Goal: Navigation & Orientation: Find specific page/section

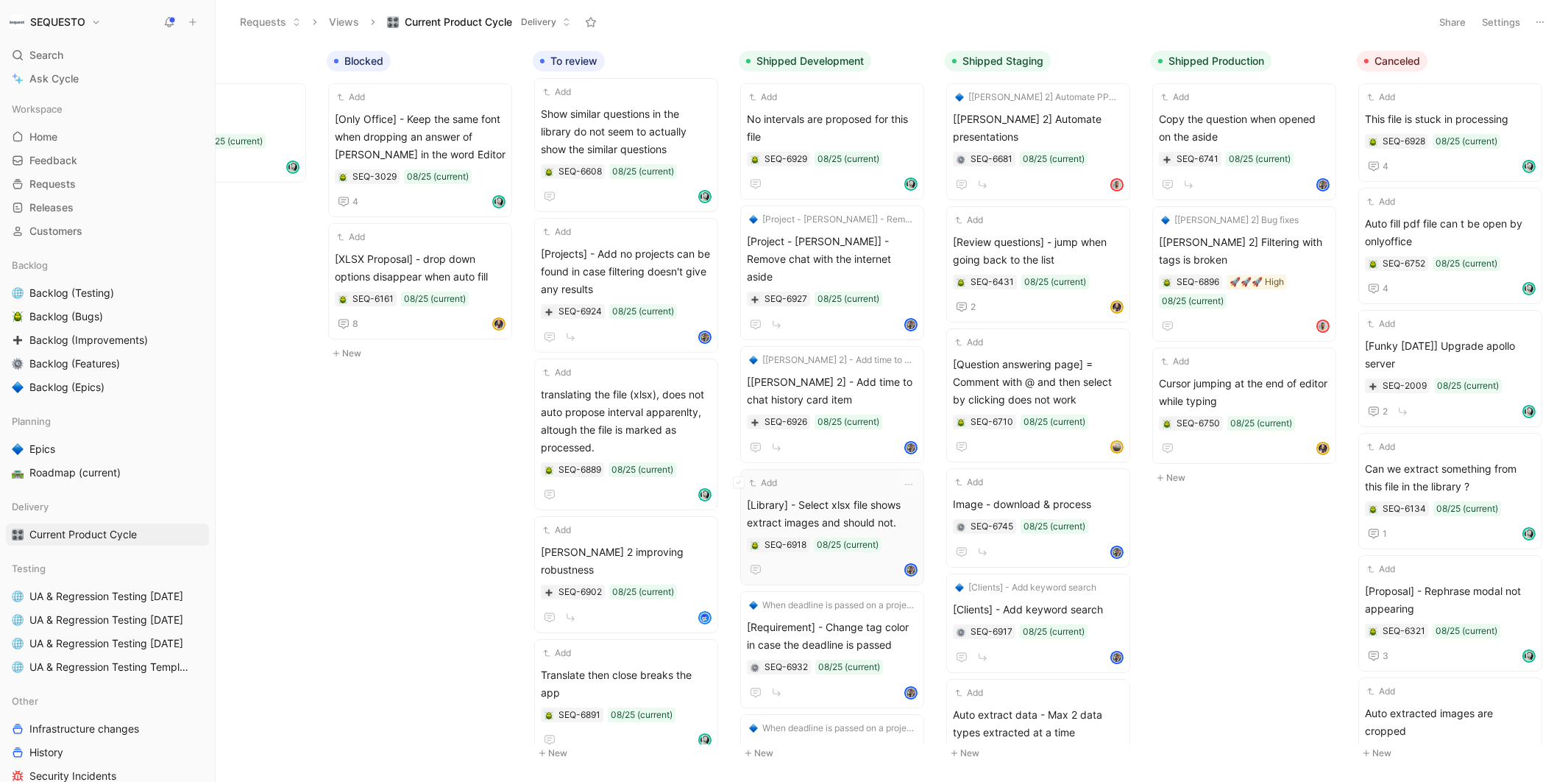
click at [788, 503] on span "[Library] - Select xlsx file shows extract images and should not." at bounding box center [833, 514] width 171 height 35
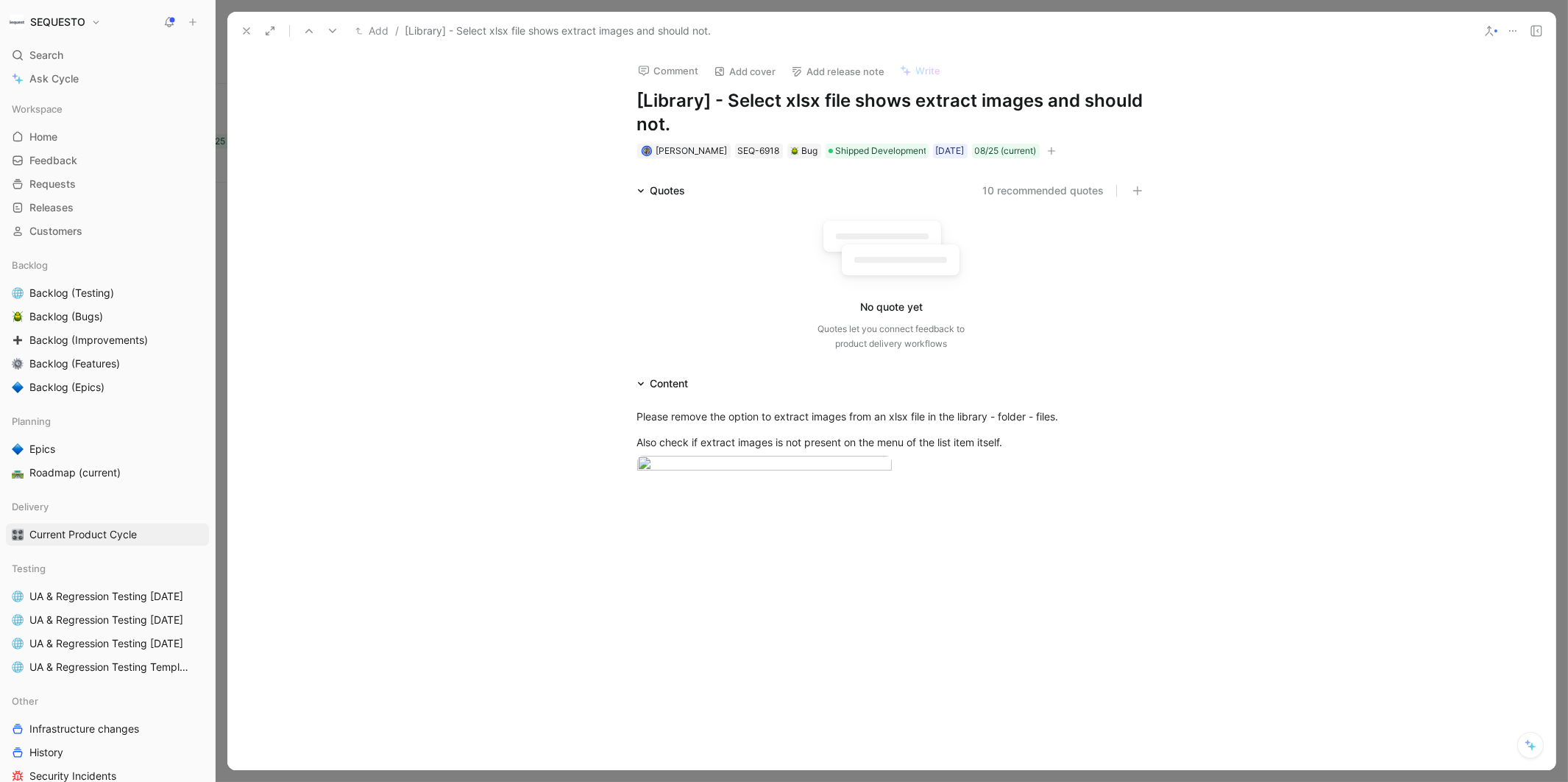
click at [245, 30] on use at bounding box center [246, 30] width 6 height 6
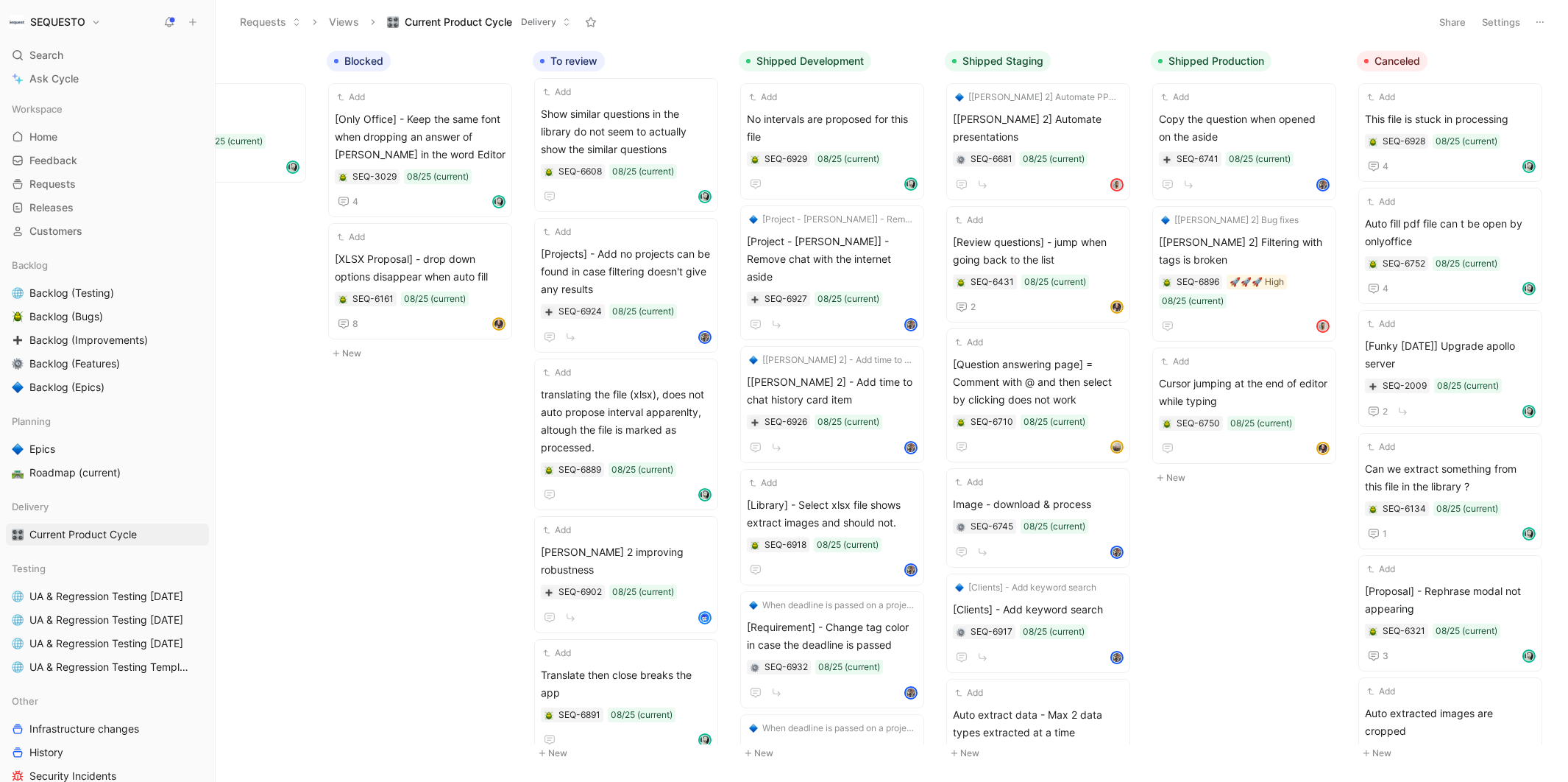
click at [445, 523] on body "SEQUESTO Search ⌘ K Ask Cycle Workspace Home G then H Feedback G then F Request…" at bounding box center [784, 391] width 1568 height 782
click at [411, 570] on div "To do Add Select all requirements then answer all show always the same answer S…" at bounding box center [892, 412] width 1353 height 738
click at [450, 520] on body "SEQUESTO Search ⌘ K Ask Cycle Workspace Home G then H Feedback G then F Request…" at bounding box center [784, 391] width 1568 height 782
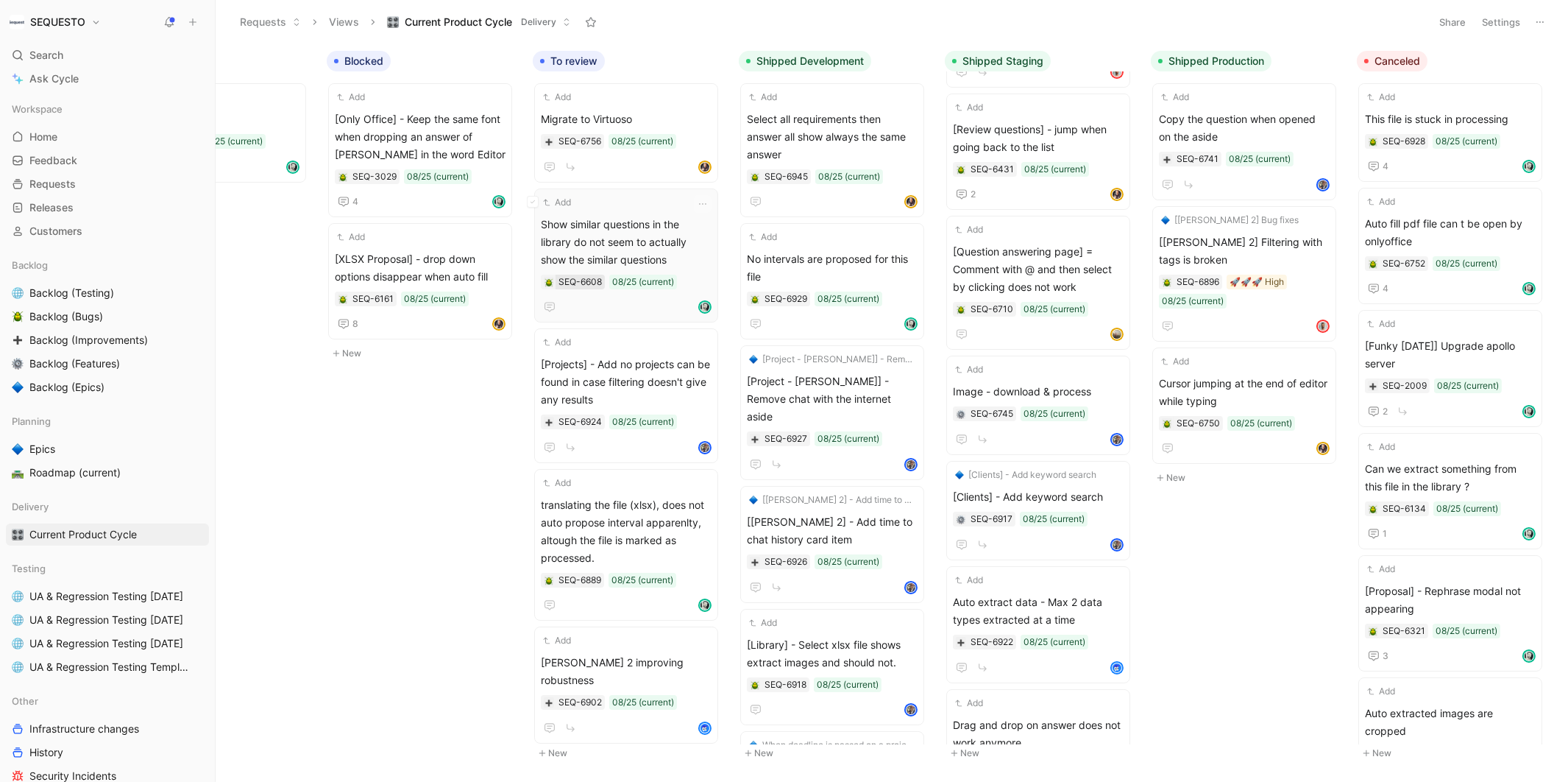
click at [591, 282] on div "SEQ-6608" at bounding box center [580, 282] width 43 height 14
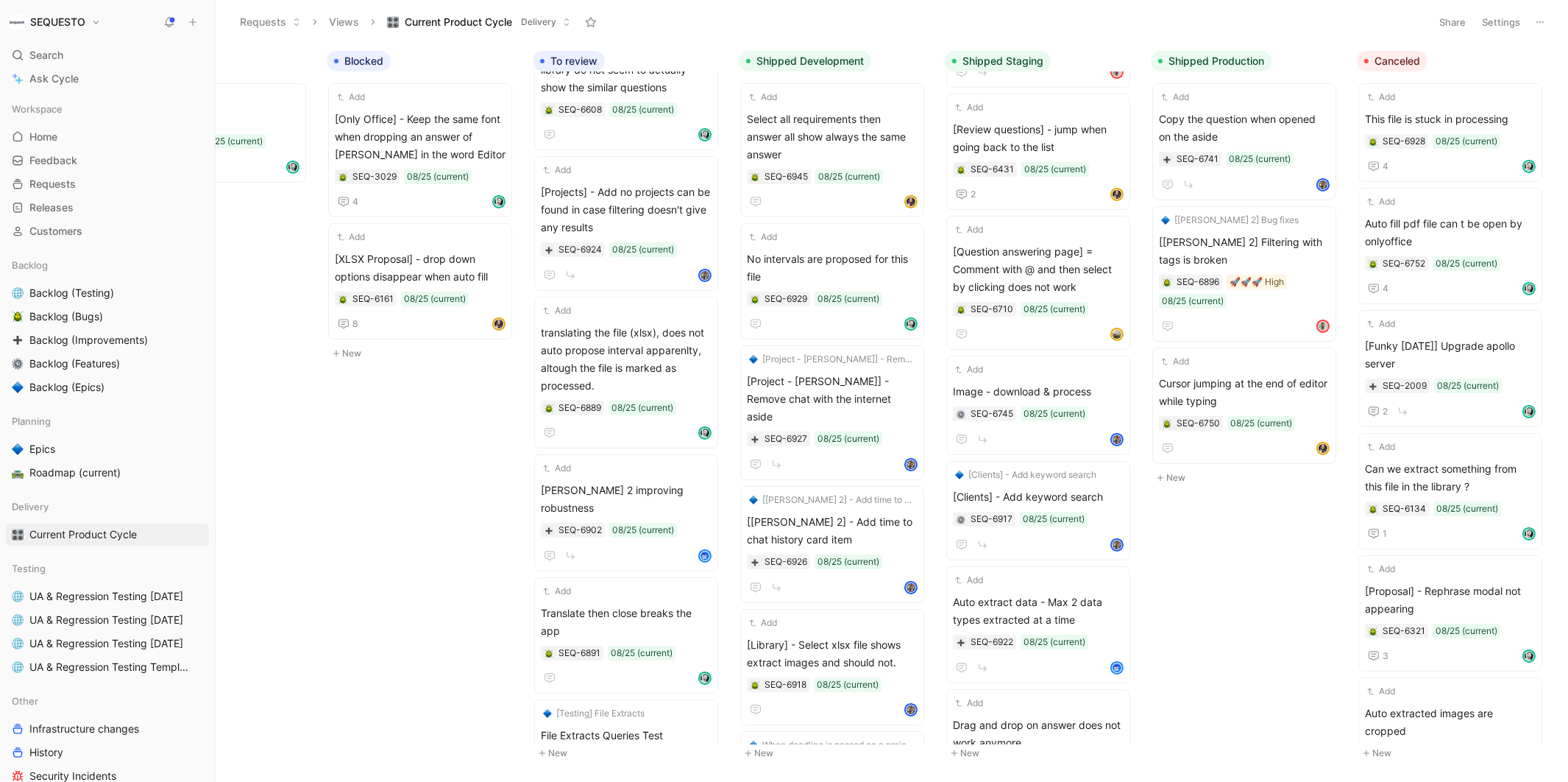
scroll to position [182, 0]
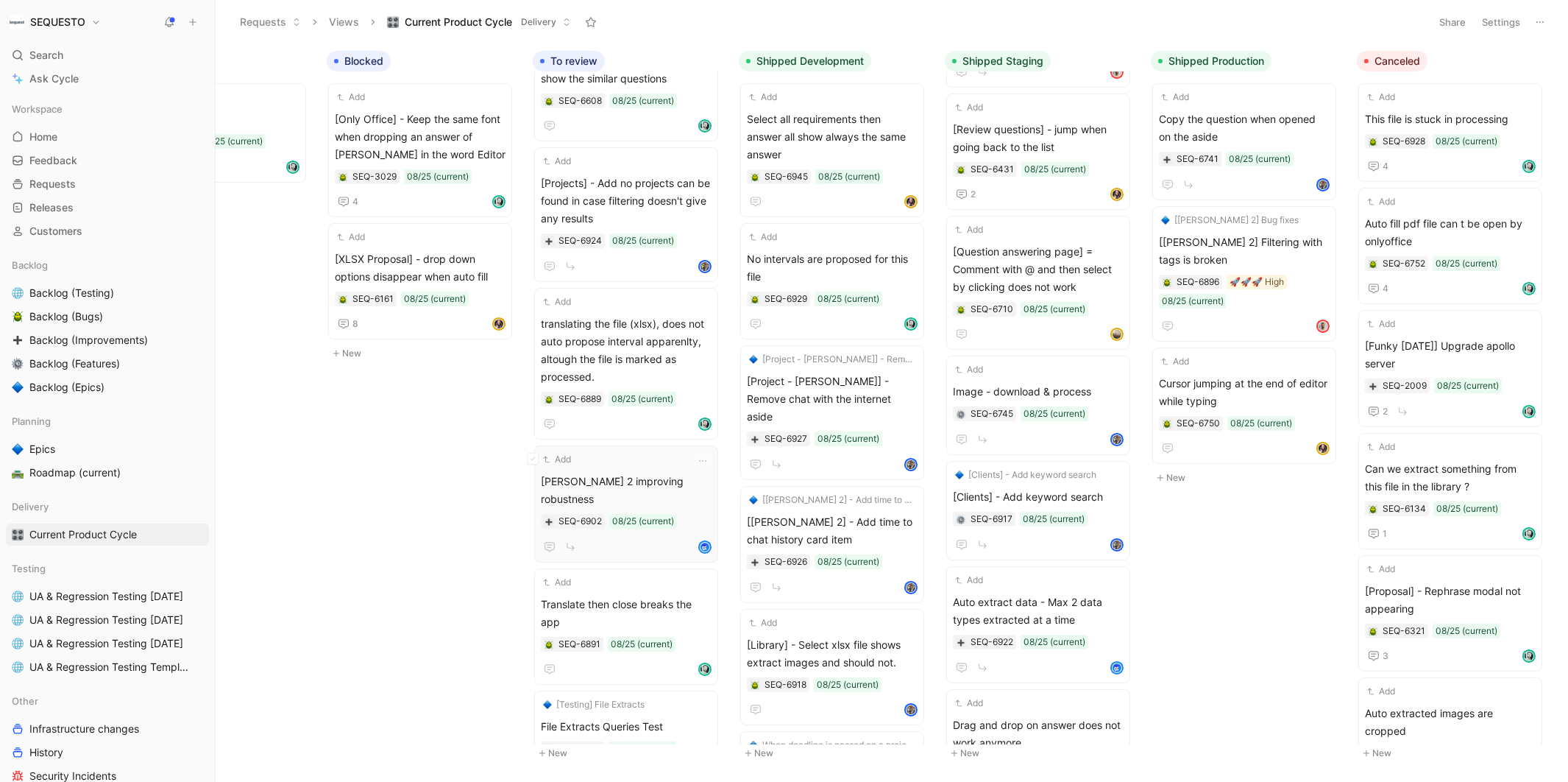
click at [615, 474] on span "[PERSON_NAME] 2 improving robustness" at bounding box center [627, 490] width 171 height 35
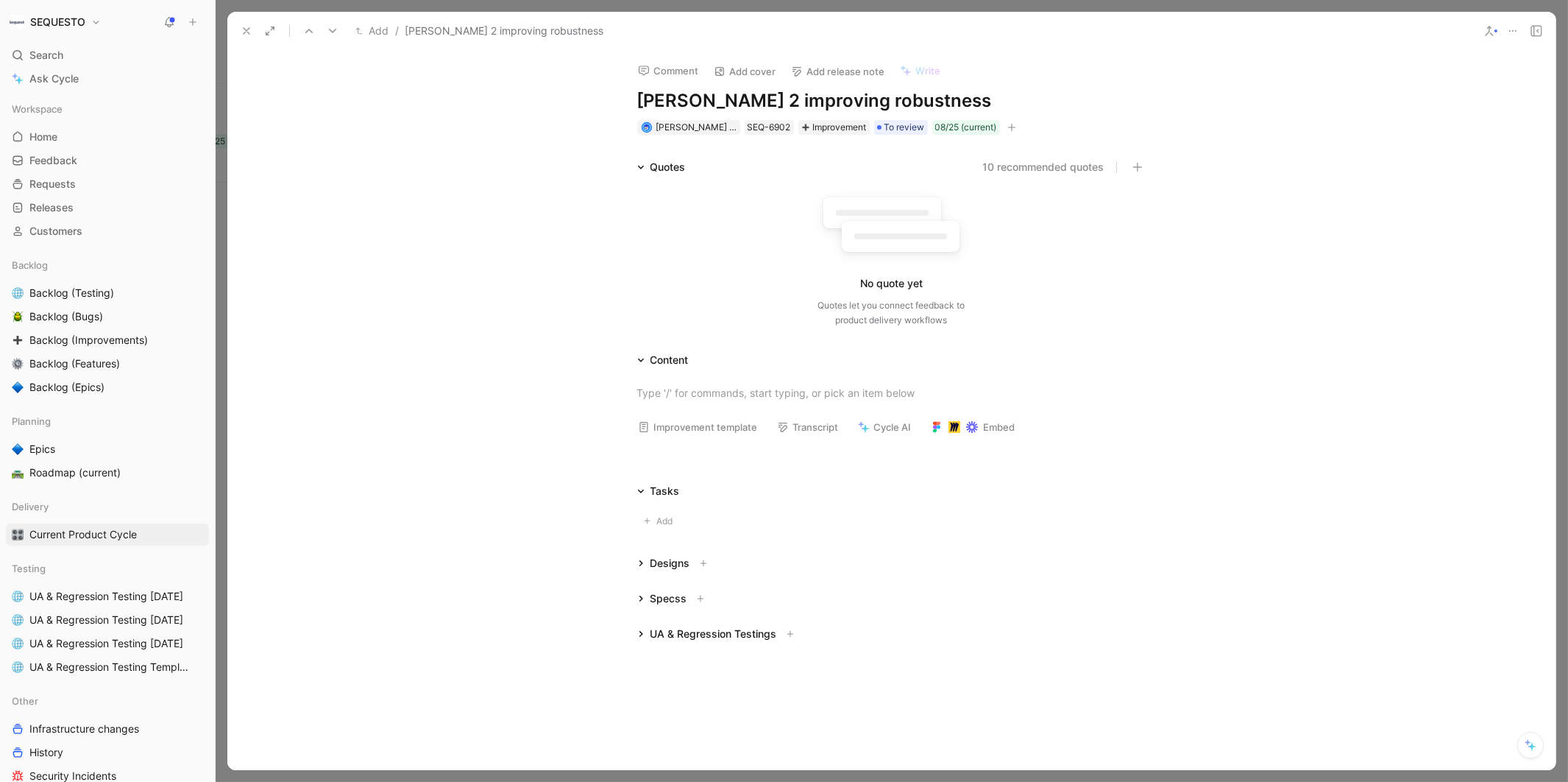
click at [244, 26] on icon at bounding box center [246, 30] width 12 height 12
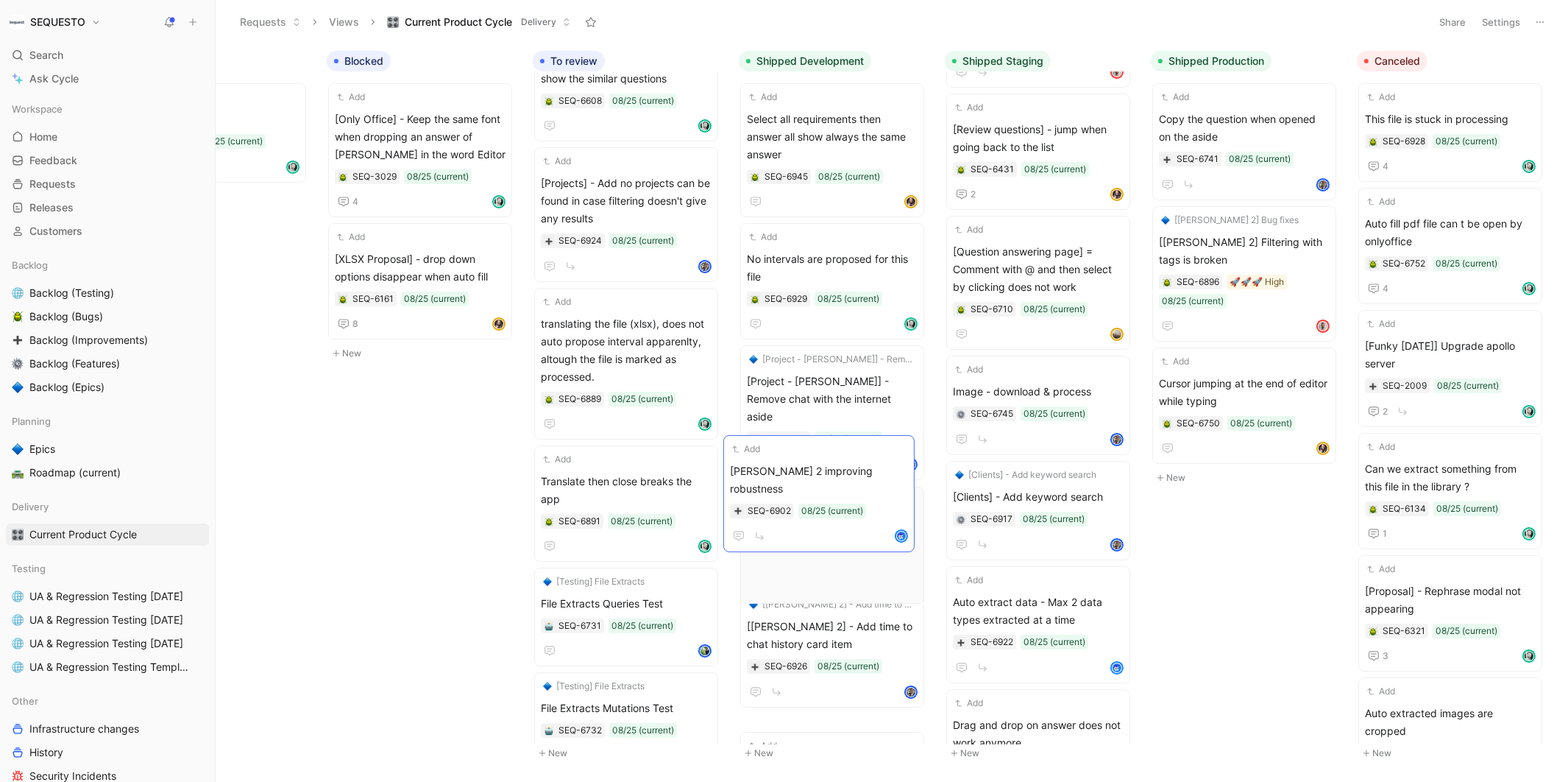
drag, startPoint x: 599, startPoint y: 472, endPoint x: 789, endPoint y: 465, distance: 190.1
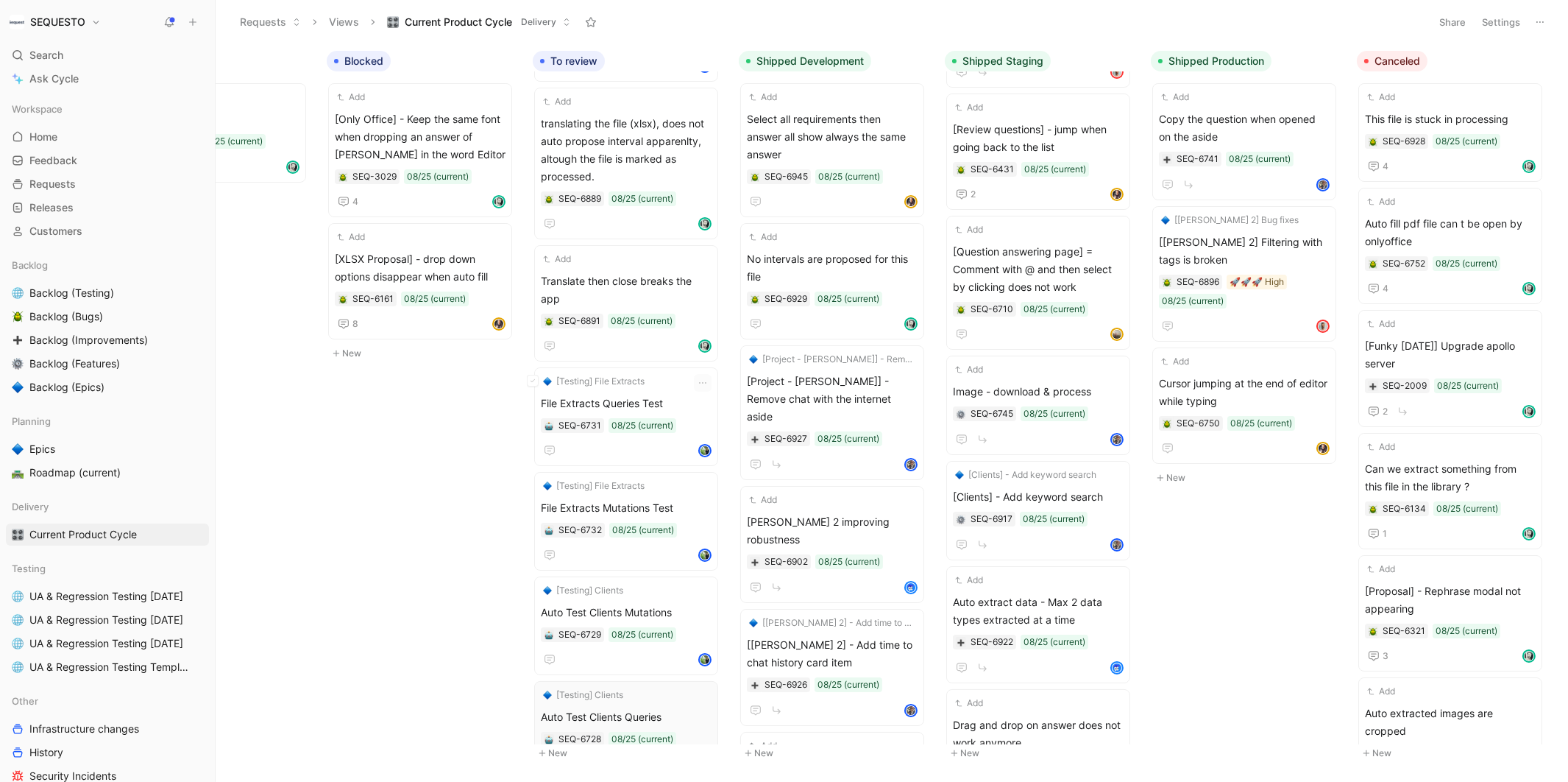
scroll to position [379, 0]
click at [578, 316] on div "SEQ-6891" at bounding box center [579, 323] width 42 height 14
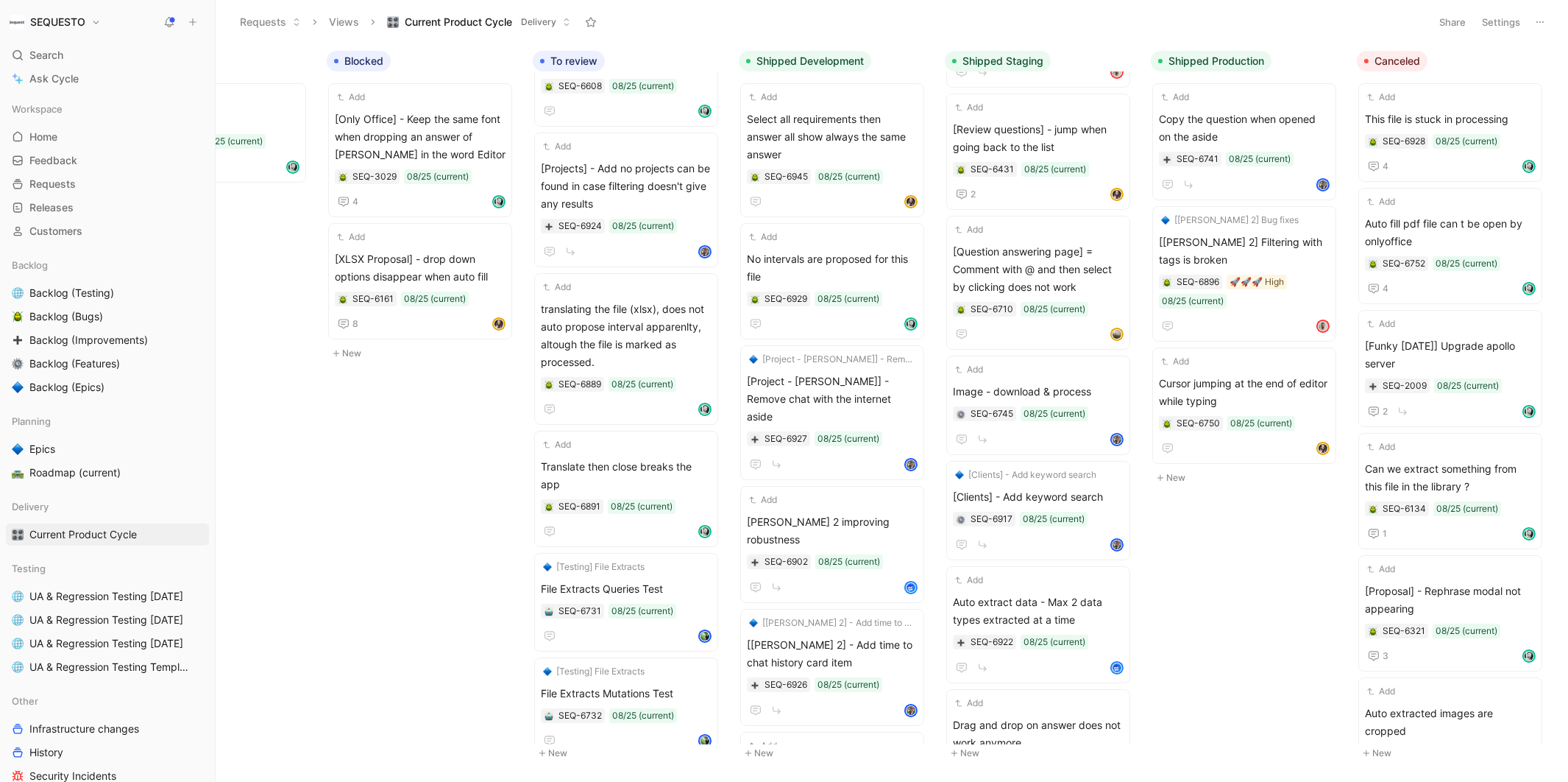
scroll to position [0, 0]
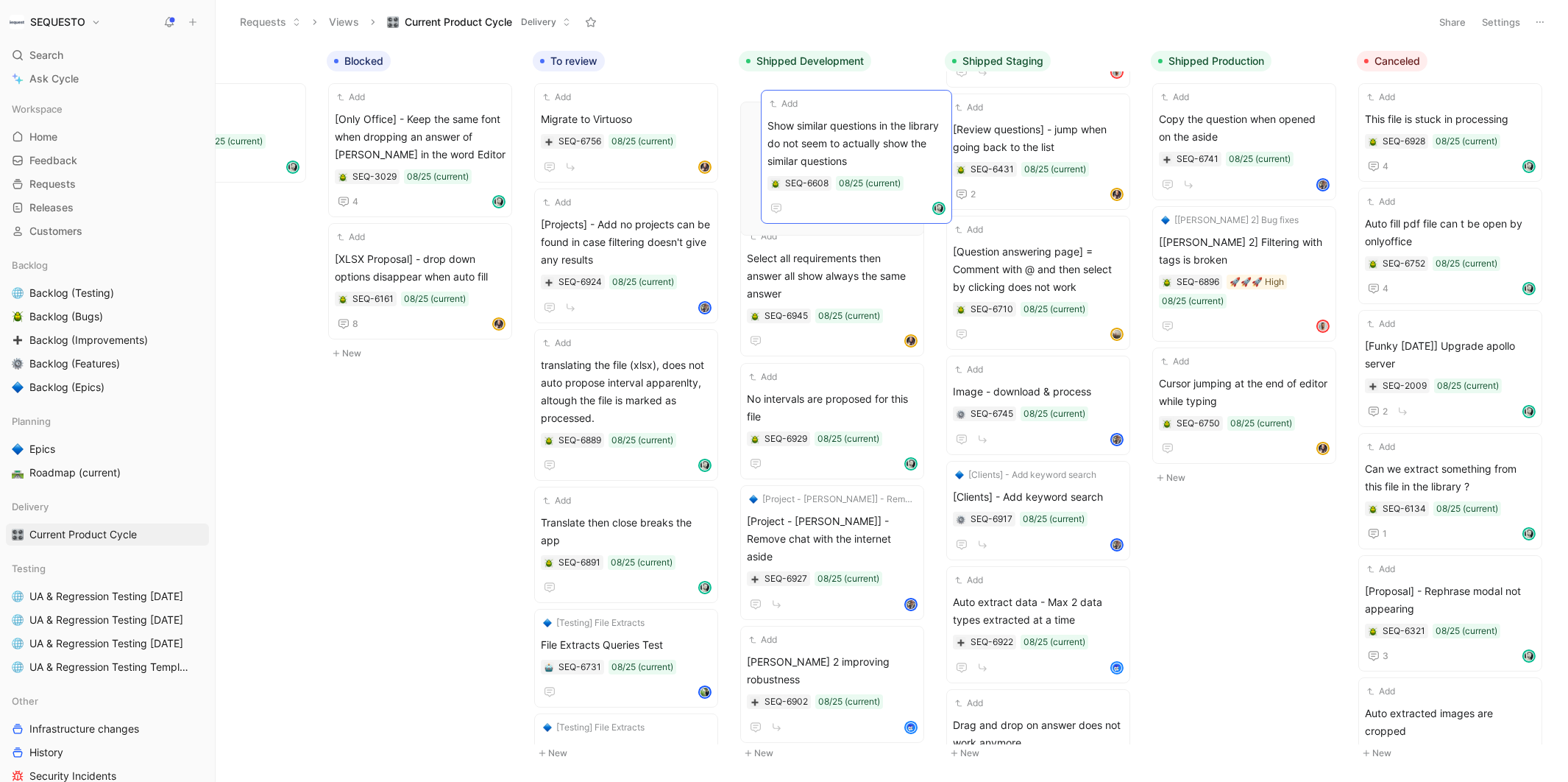
drag, startPoint x: 577, startPoint y: 243, endPoint x: 805, endPoint y: 145, distance: 248.2
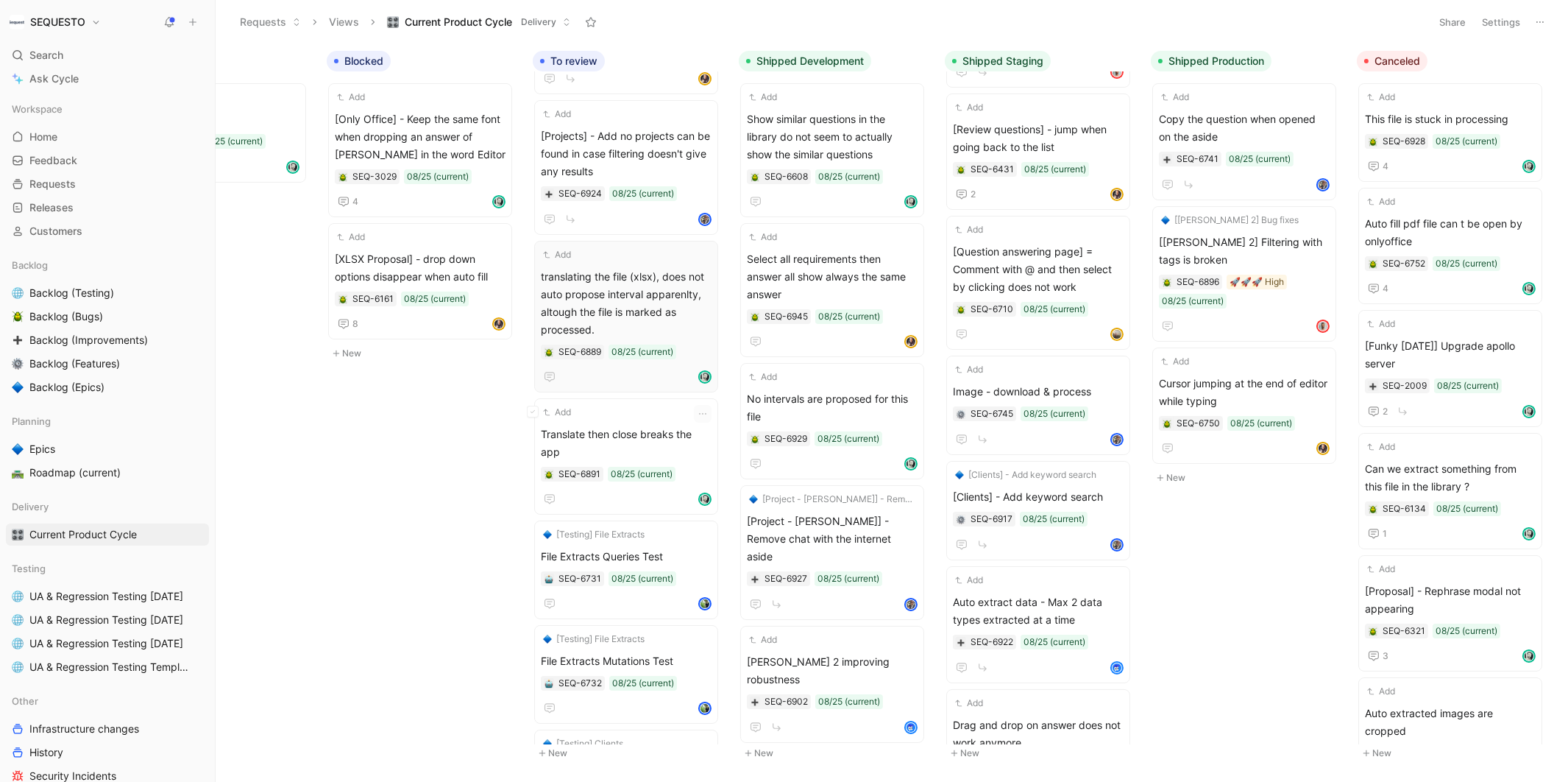
scroll to position [90, 0]
click at [574, 465] on div "SEQ-6891" at bounding box center [579, 472] width 42 height 14
click at [576, 349] on div "SEQ-6889" at bounding box center [579, 349] width 42 height 14
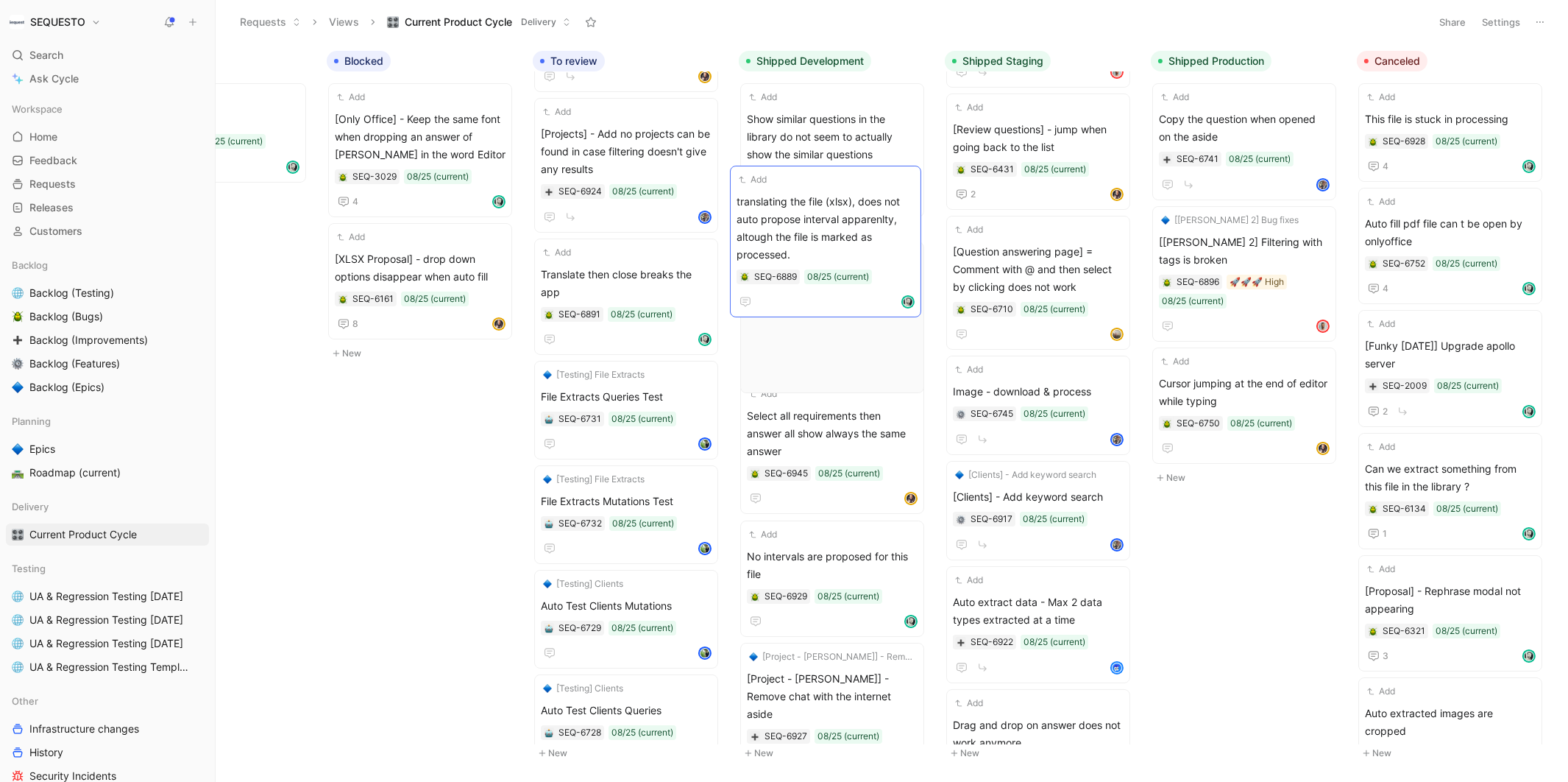
drag, startPoint x: 616, startPoint y: 297, endPoint x: 813, endPoint y: 225, distance: 209.7
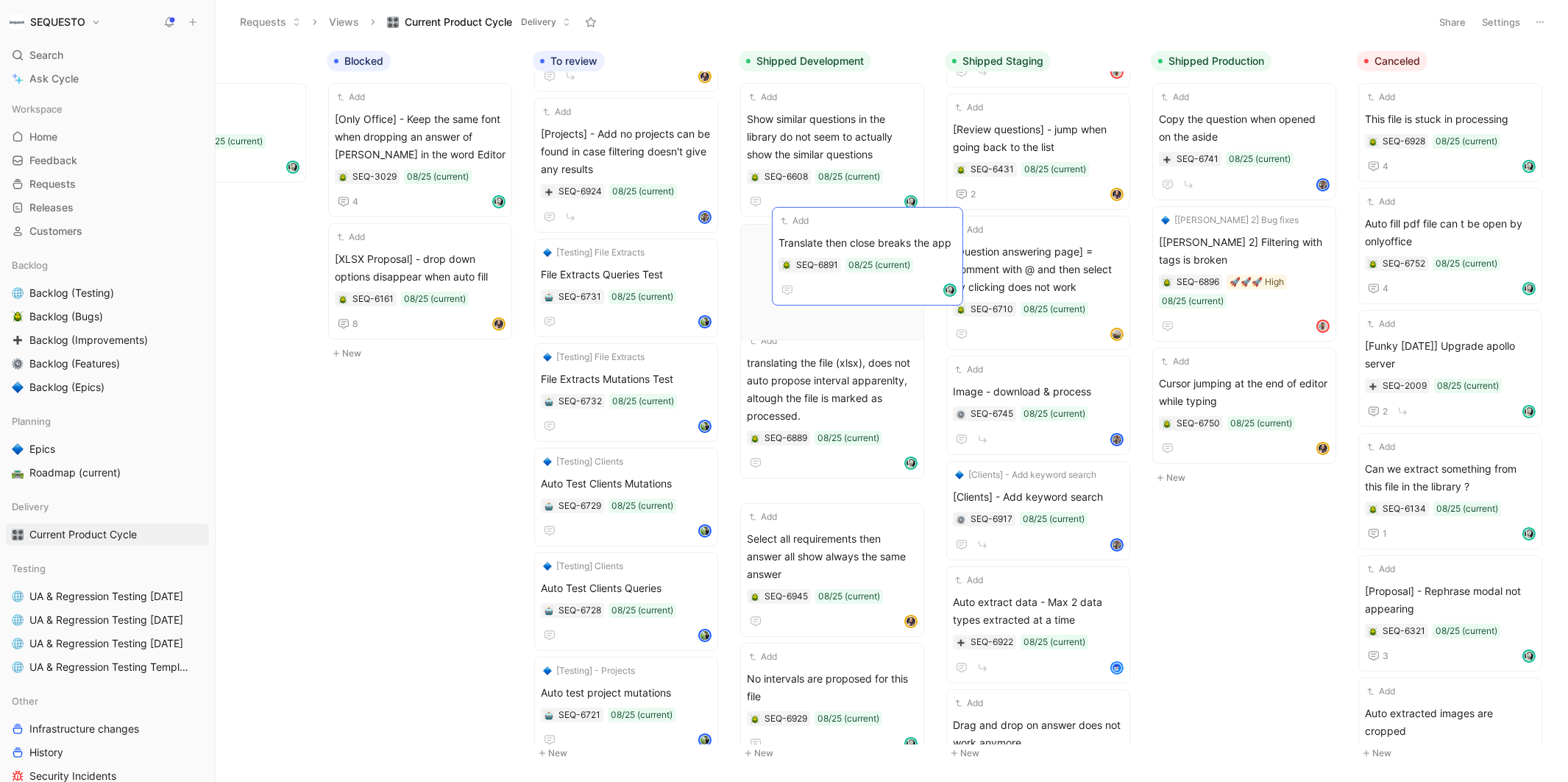
drag, startPoint x: 599, startPoint y: 267, endPoint x: 837, endPoint y: 237, distance: 239.9
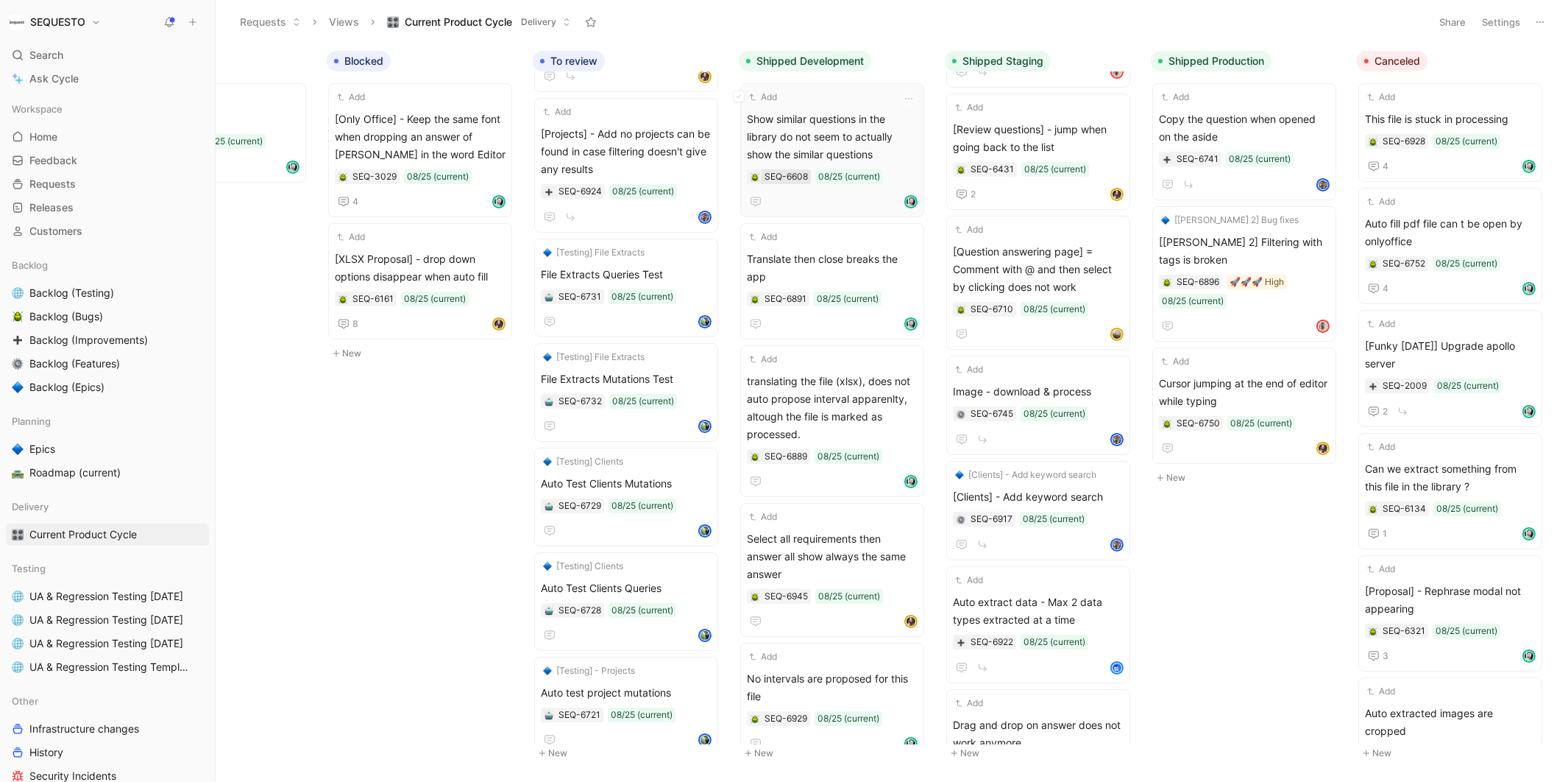
click at [782, 172] on div "SEQ-6608" at bounding box center [786, 177] width 43 height 14
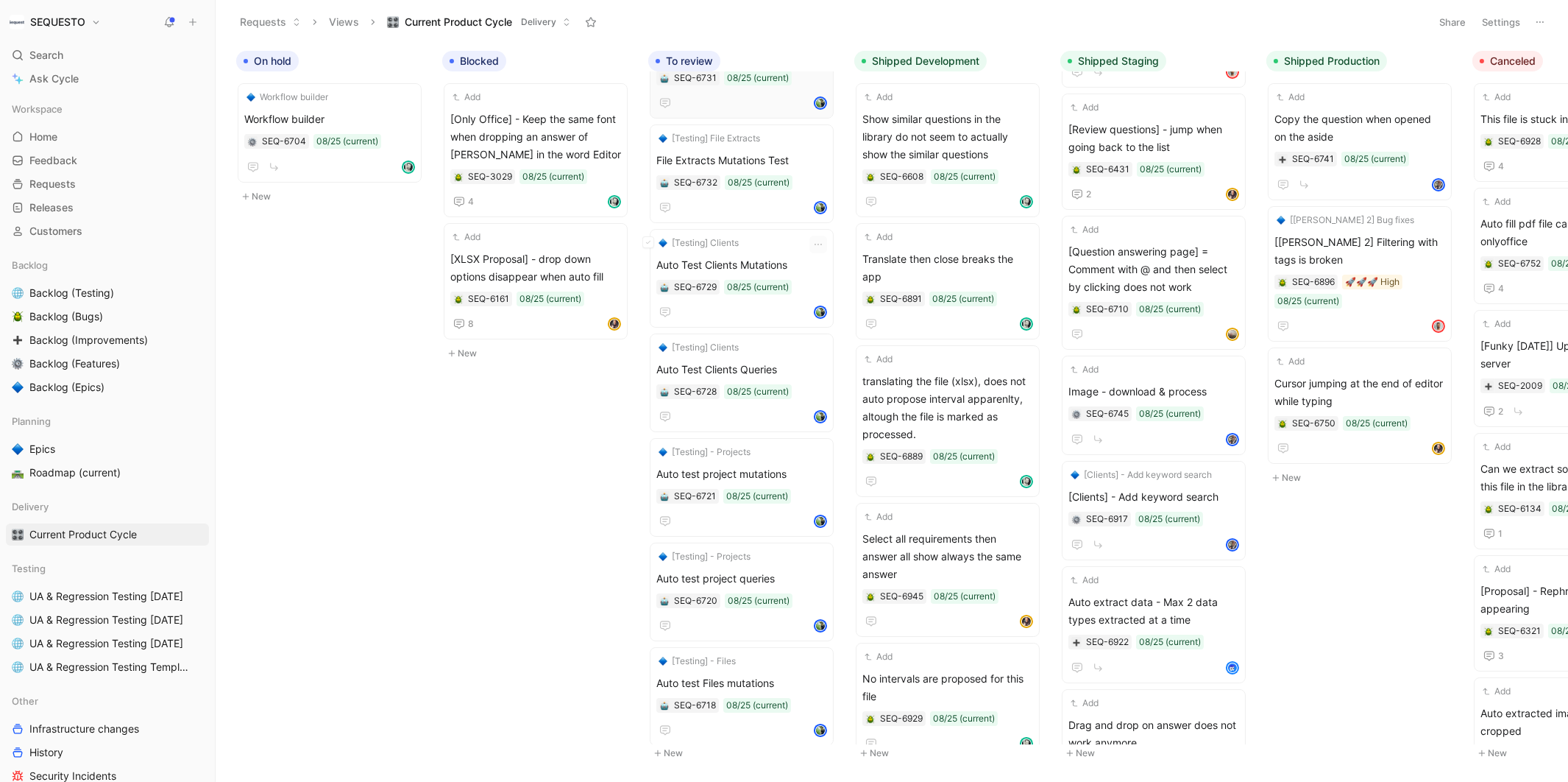
scroll to position [0, 0]
